Goal: Task Accomplishment & Management: Use online tool/utility

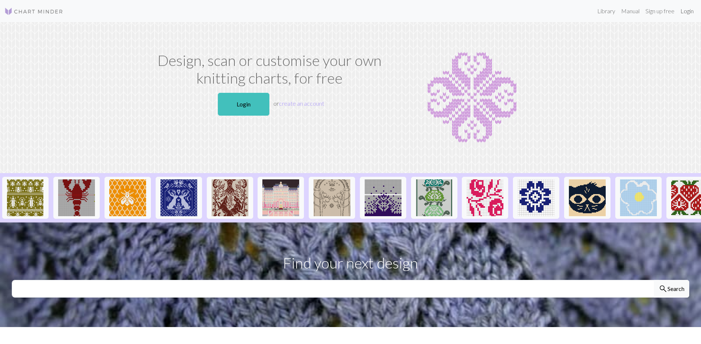
click at [691, 13] on link "Login" at bounding box center [686, 11] width 19 height 15
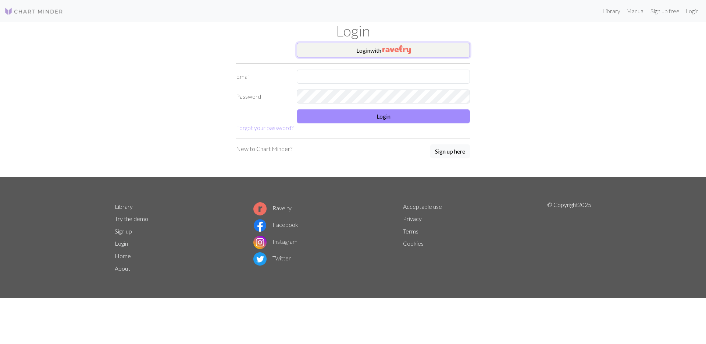
click at [403, 53] on img "button" at bounding box center [397, 49] width 28 height 9
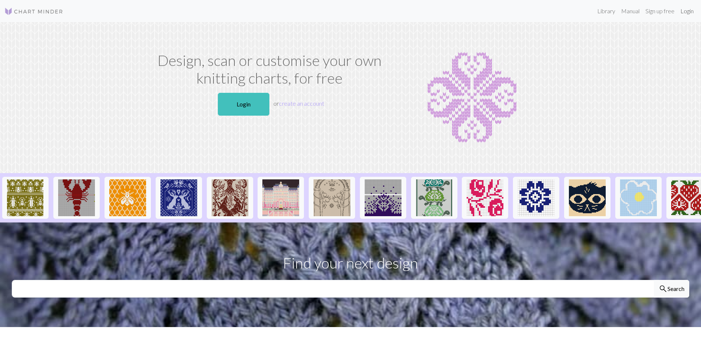
click at [691, 13] on link "Login" at bounding box center [686, 11] width 19 height 15
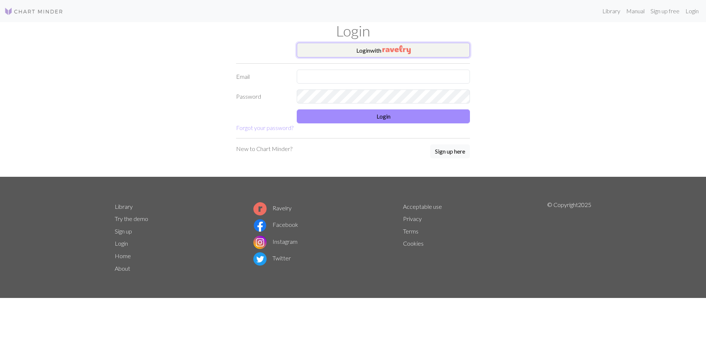
click at [438, 50] on button "Login with" at bounding box center [383, 50] width 173 height 15
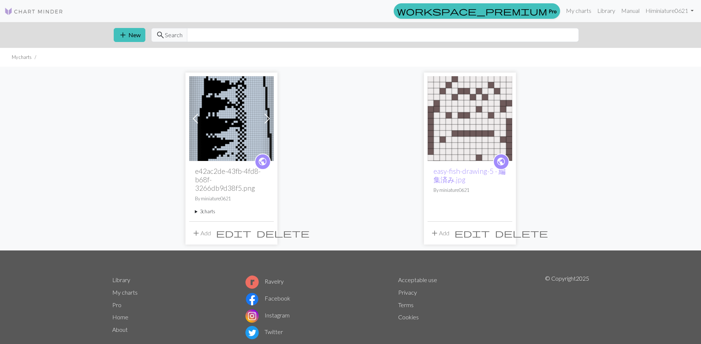
click at [234, 131] on img at bounding box center [231, 118] width 85 height 85
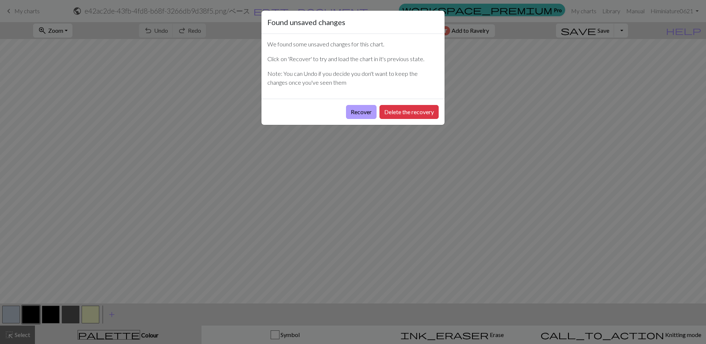
click at [366, 115] on button "Recover" at bounding box center [361, 112] width 31 height 14
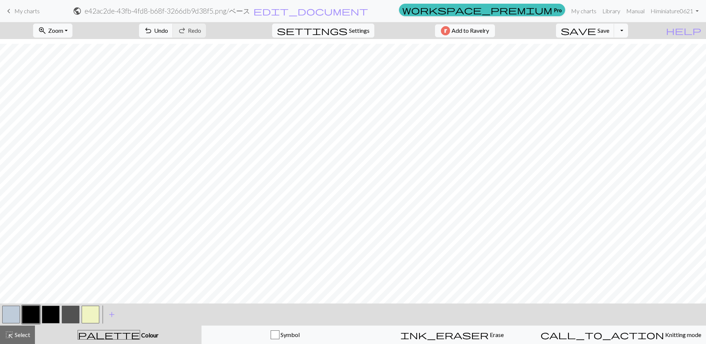
scroll to position [1089, 0]
